Goal: Task Accomplishment & Management: Manage account settings

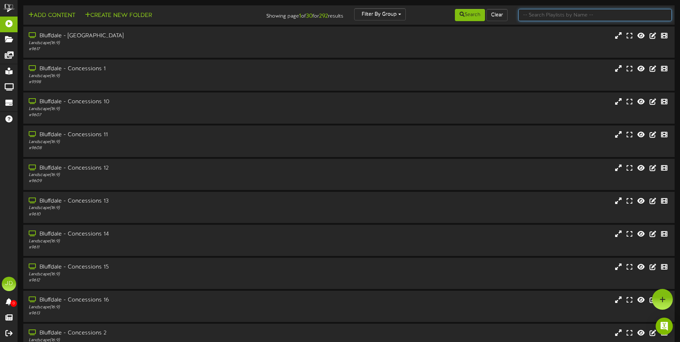
click at [564, 13] on input "text" at bounding box center [594, 15] width 153 height 12
type input "surprise"
click at [471, 16] on button "Search" at bounding box center [470, 15] width 30 height 12
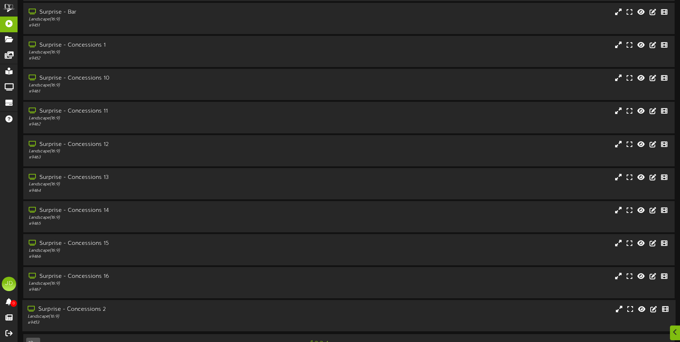
scroll to position [43, 0]
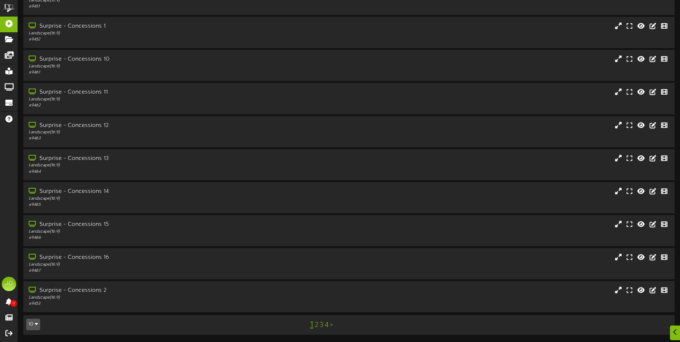
click at [323, 327] on div "1 2 3 4 >" at bounding box center [321, 325] width 164 height 14
drag, startPoint x: 320, startPoint y: 326, endPoint x: 326, endPoint y: 327, distance: 5.5
click at [321, 326] on link "3" at bounding box center [322, 325] width 4 height 8
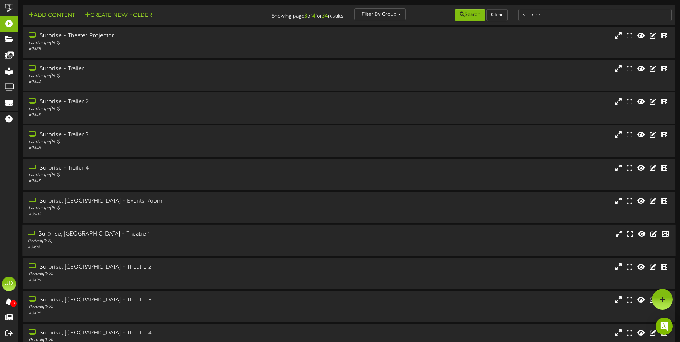
click at [175, 246] on div "# 9494" at bounding box center [158, 247] width 261 height 6
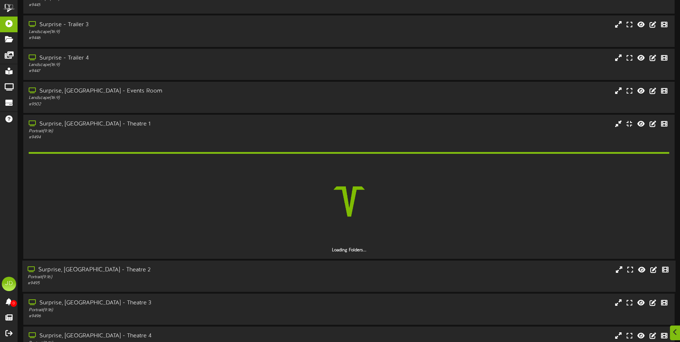
scroll to position [156, 0]
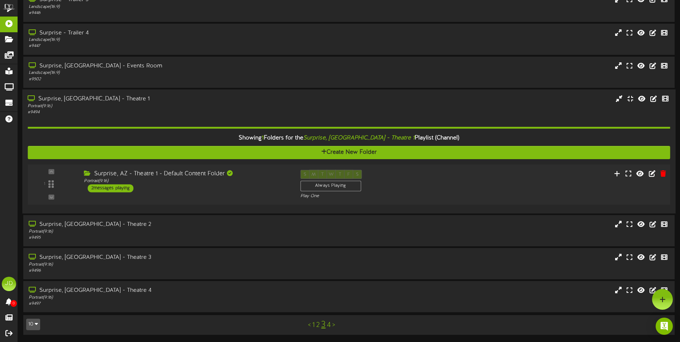
click at [190, 198] on div "1 ( 9:16" at bounding box center [348, 184] width 649 height 29
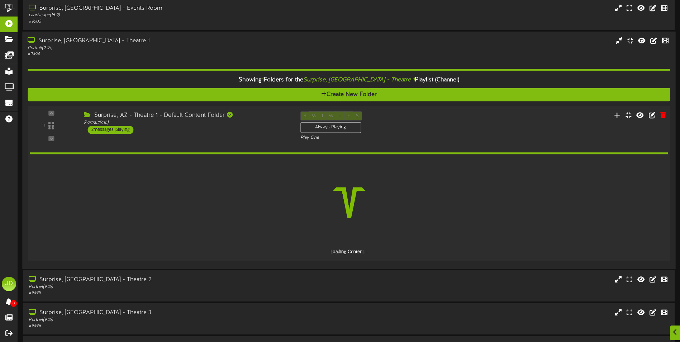
scroll to position [227, 0]
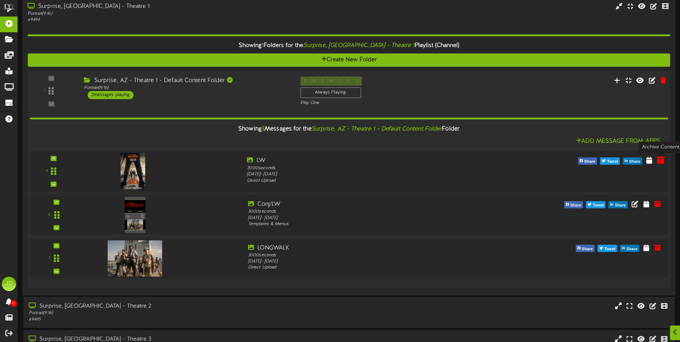
click at [660, 162] on icon at bounding box center [661, 160] width 8 height 8
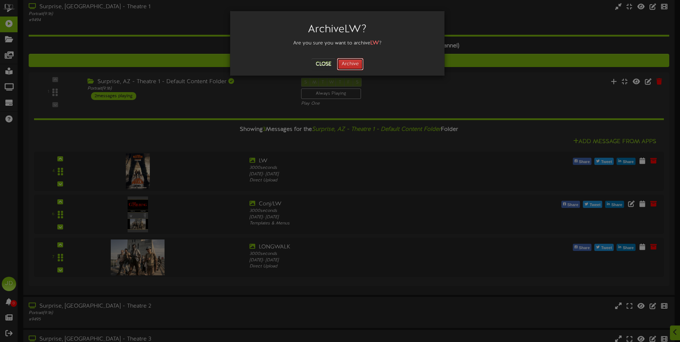
click at [348, 60] on button "Archive" at bounding box center [350, 64] width 27 height 12
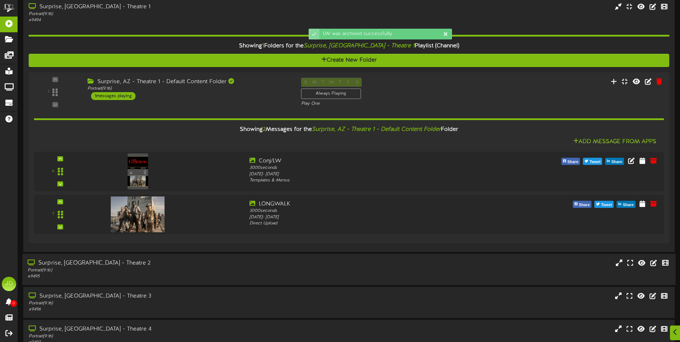
click at [210, 268] on div "Portrait ( 9:16 )" at bounding box center [158, 270] width 261 height 6
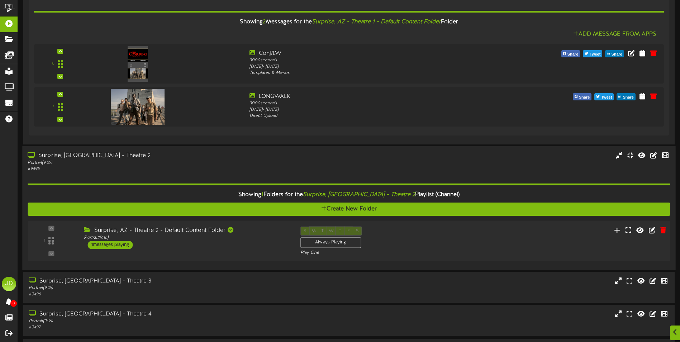
click at [227, 248] on div "Surprise, AZ - Theatre 2 - Default Content Folder Portrait ( 9:16 ) 1 messages …" at bounding box center [186, 237] width 216 height 23
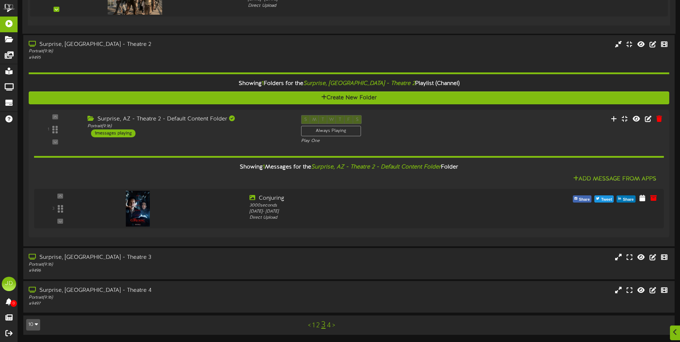
scroll to position [446, 0]
click at [206, 257] on div "Surprise, AZ - Theatre 3" at bounding box center [158, 257] width 261 height 8
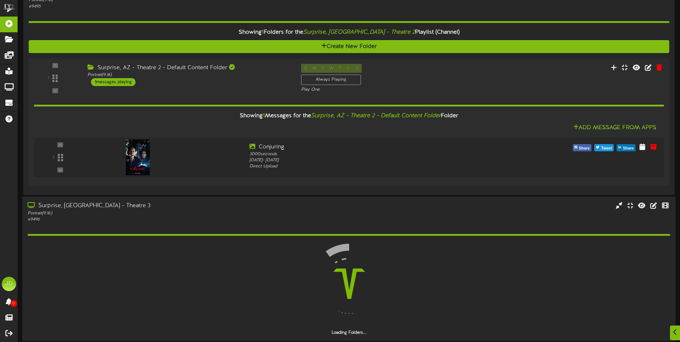
scroll to position [518, 0]
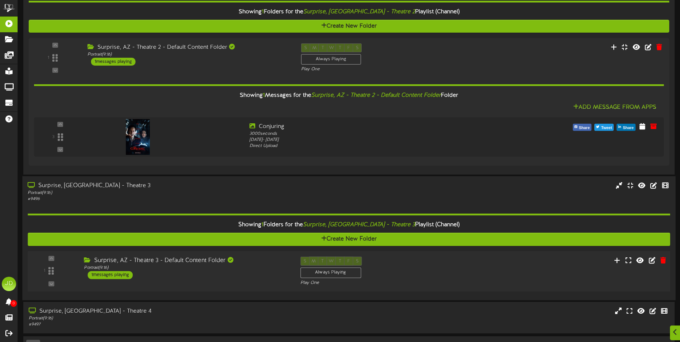
click at [234, 278] on div "Surprise, AZ - Theatre 3 - Default Content Folder Portrait ( 9:16 ) 1 messages …" at bounding box center [186, 268] width 216 height 23
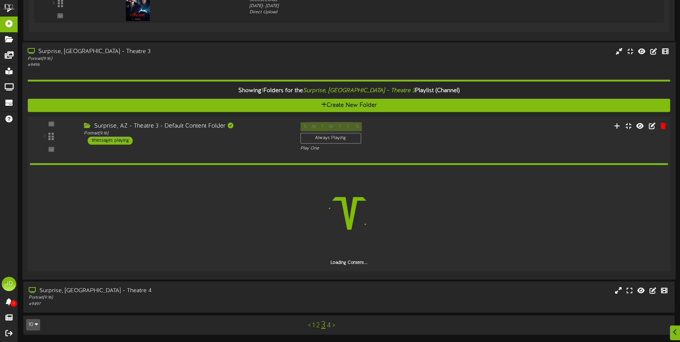
scroll to position [626, 0]
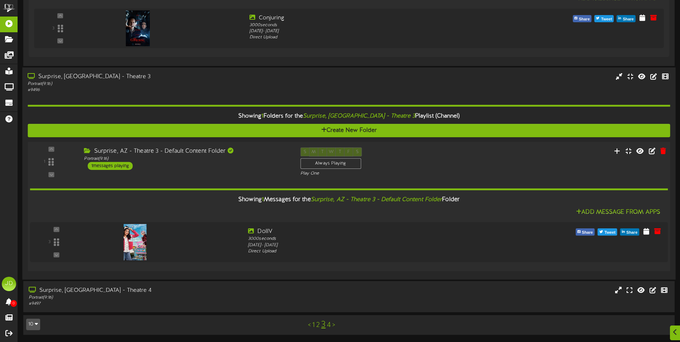
drag, startPoint x: 164, startPoint y: 290, endPoint x: 163, endPoint y: 210, distance: 79.6
click at [165, 291] on div "Surprise, AZ - Theatre 4" at bounding box center [159, 290] width 261 height 8
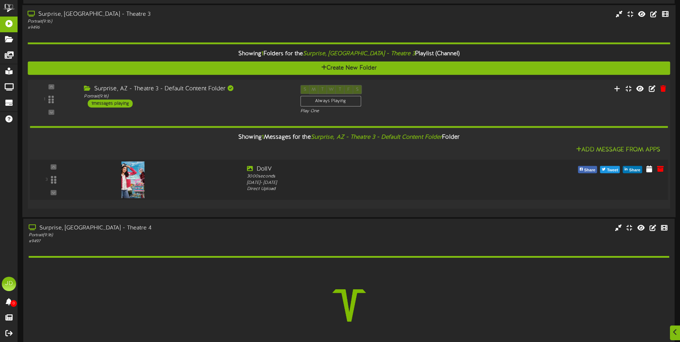
scroll to position [739, 0]
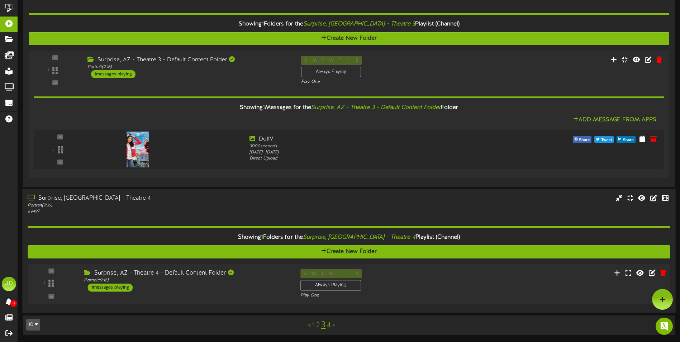
click at [259, 287] on div "Surprise, AZ - Theatre 4 - Default Content Folder Portrait ( 9:16 ) 1 messages …" at bounding box center [186, 280] width 216 height 23
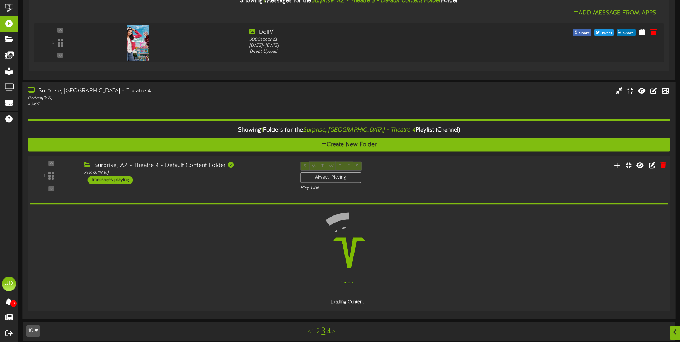
scroll to position [806, 0]
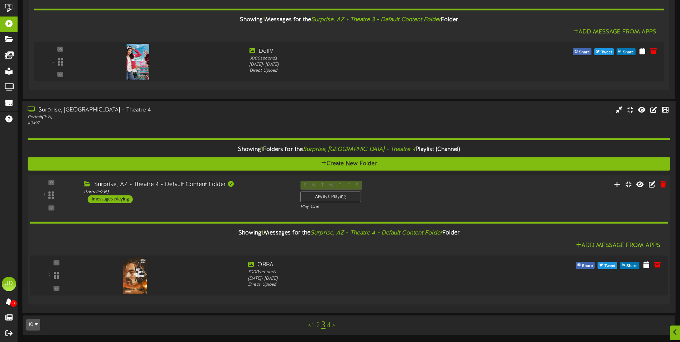
click at [330, 327] on link "4" at bounding box center [329, 325] width 4 height 8
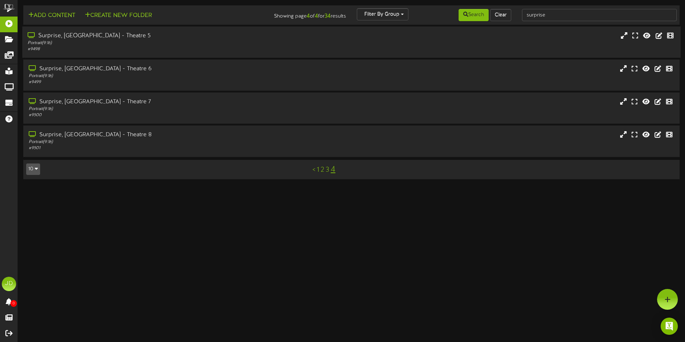
click at [196, 38] on div "Surprise, AZ - Theatre 5" at bounding box center [160, 36] width 264 height 8
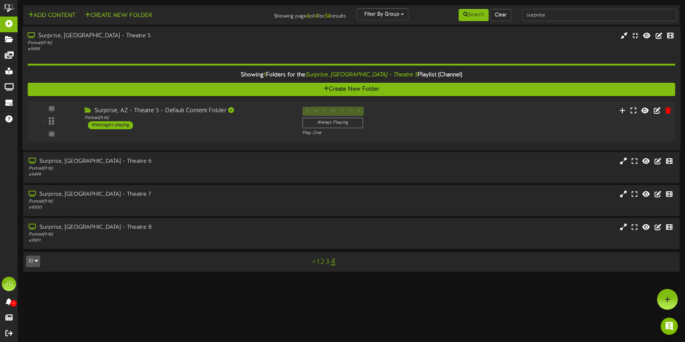
click at [264, 139] on div "1 Portrait ( )" at bounding box center [351, 121] width 654 height 40
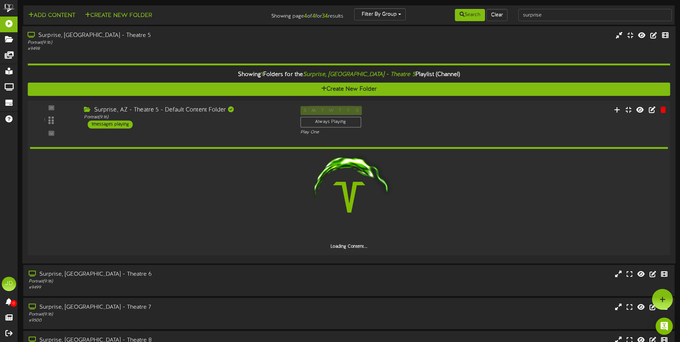
scroll to position [24, 0]
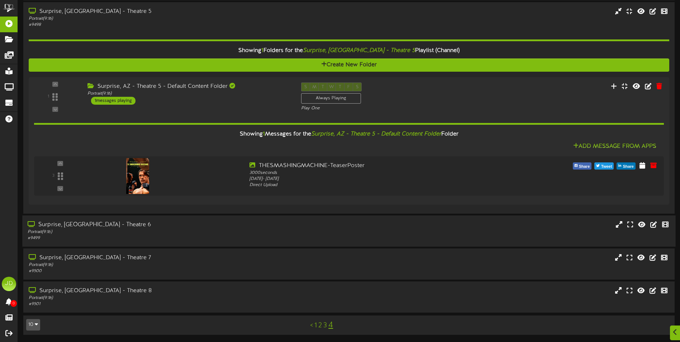
click at [264, 224] on div "Surprise, AZ - Theatre 6" at bounding box center [158, 225] width 261 height 8
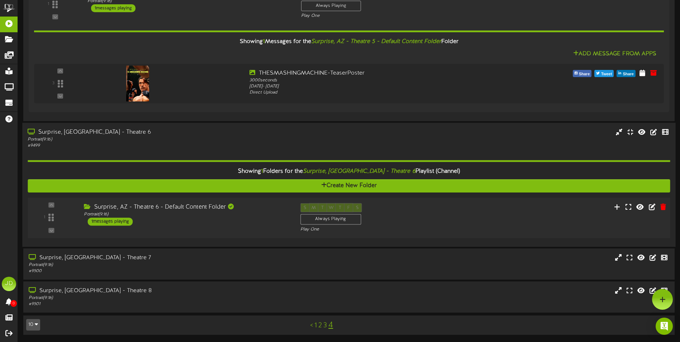
click at [222, 225] on div "Surprise, AZ - Theatre 6 - Default Content Folder Portrait ( 9:16 ) 1 messages …" at bounding box center [186, 214] width 216 height 23
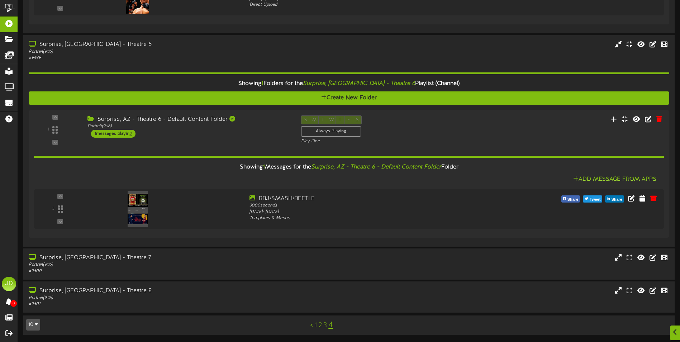
scroll to position [205, 0]
drag, startPoint x: 187, startPoint y: 258, endPoint x: 193, endPoint y: 257, distance: 6.5
click at [187, 258] on div "Surprise, AZ - Theatre 7" at bounding box center [158, 257] width 261 height 8
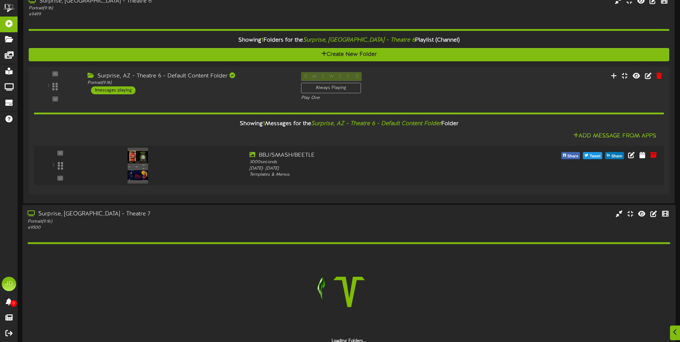
scroll to position [318, 0]
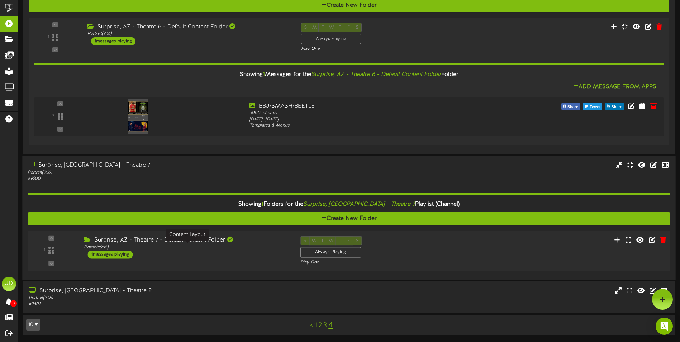
drag, startPoint x: 257, startPoint y: 249, endPoint x: 266, endPoint y: 250, distance: 8.7
click at [259, 250] on div "Portrait ( 9:16 )" at bounding box center [186, 247] width 205 height 6
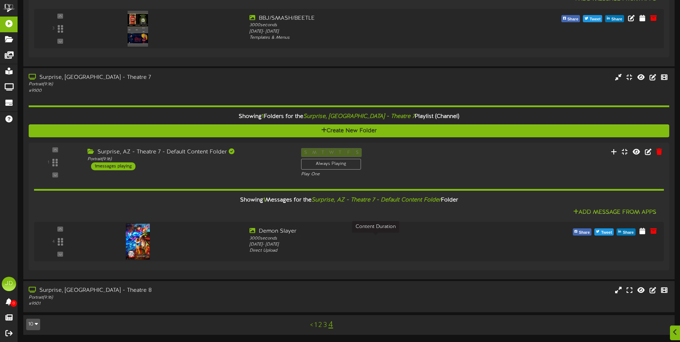
scroll to position [385, 0]
click at [251, 297] on div "Portrait ( 9:16 )" at bounding box center [158, 298] width 261 height 6
